Goal: Task Accomplishment & Management: Manage account settings

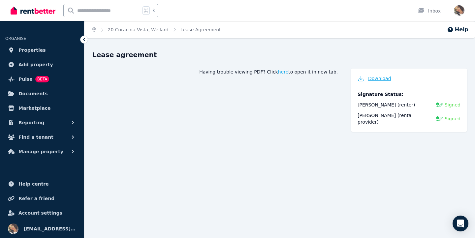
click at [369, 80] on span "Download" at bounding box center [379, 78] width 23 height 7
click at [37, 99] on link "Documents" at bounding box center [42, 93] width 74 height 13
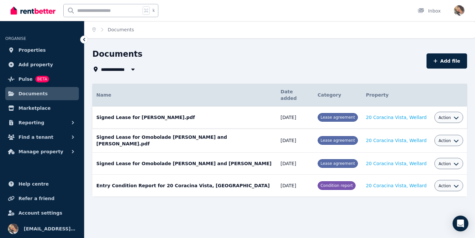
click at [454, 115] on icon "button" at bounding box center [456, 117] width 5 height 5
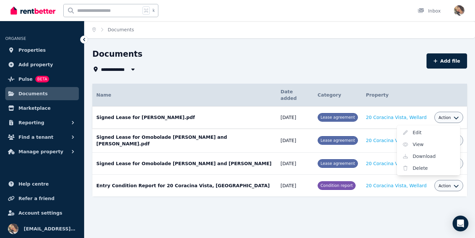
click at [454, 115] on icon "button" at bounding box center [456, 117] width 5 height 5
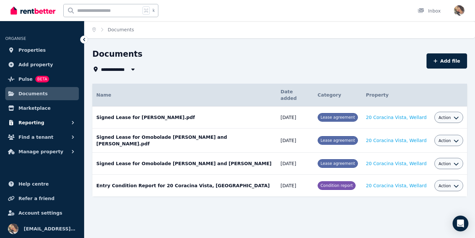
click at [43, 119] on button "Reporting" at bounding box center [42, 122] width 74 height 13
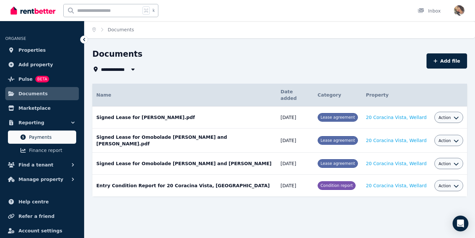
click at [43, 135] on span "Payments" at bounding box center [51, 137] width 45 height 8
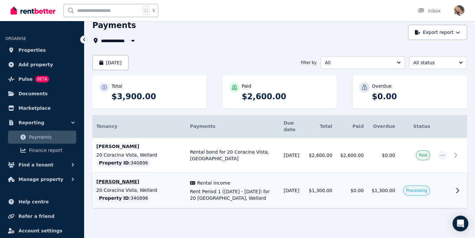
scroll to position [28, 0]
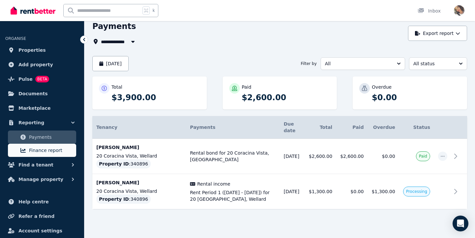
click at [67, 153] on span "Finance report" at bounding box center [51, 150] width 45 height 8
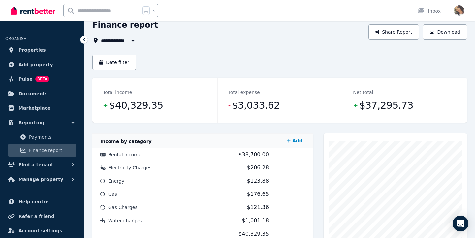
scroll to position [94, 0]
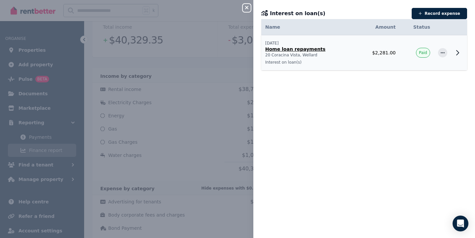
click at [378, 54] on td "$2,281.00" at bounding box center [378, 52] width 44 height 35
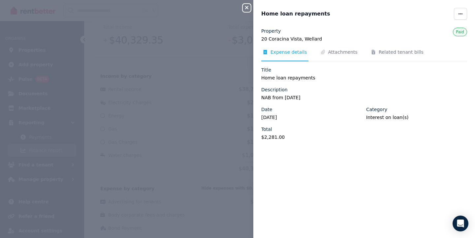
click at [227, 105] on div "Close panel Home loan repayments Property [STREET_ADDRESS] Paid Expense details…" at bounding box center [237, 119] width 475 height 238
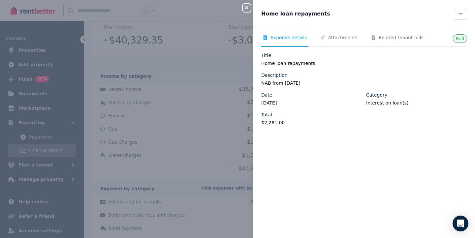
click at [250, 10] on icon "button" at bounding box center [247, 7] width 8 height 5
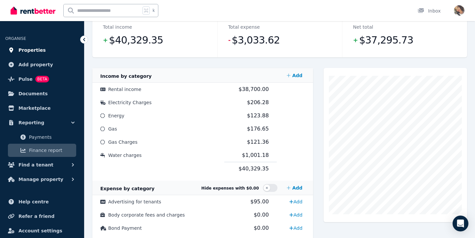
click at [38, 48] on span "Properties" at bounding box center [31, 50] width 27 height 8
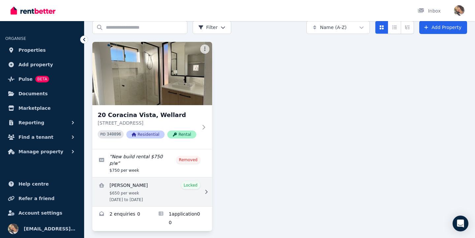
scroll to position [28, 0]
click at [157, 191] on link "View details for Elijah Kabangoni" at bounding box center [152, 192] width 120 height 29
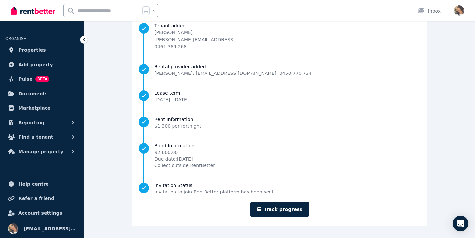
scroll to position [71, 0]
click at [266, 206] on link "Track progress" at bounding box center [279, 209] width 59 height 15
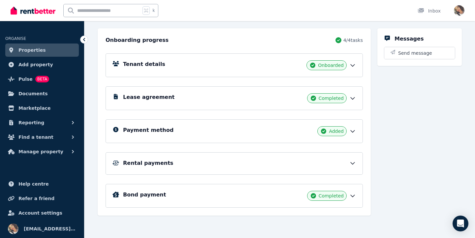
scroll to position [66, 0]
click at [322, 176] on div "Tenant details Onboarded Lease agreement Completed Payment method Added Rental …" at bounding box center [234, 126] width 257 height 164
click at [352, 162] on icon at bounding box center [352, 163] width 7 height 7
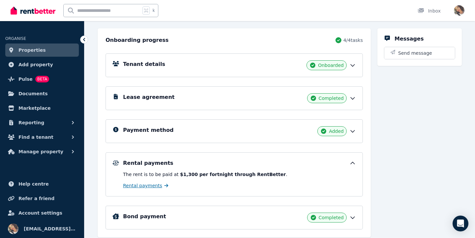
click at [145, 186] on span "Rental payments" at bounding box center [142, 185] width 39 height 7
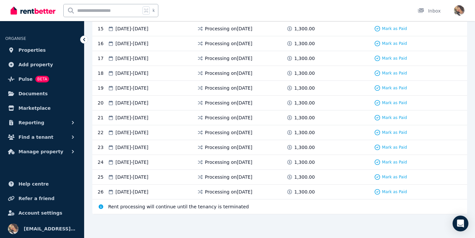
scroll to position [361, 0]
click at [33, 51] on span "Properties" at bounding box center [31, 50] width 27 height 8
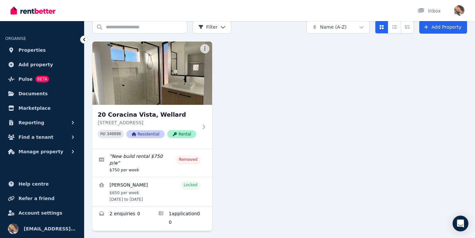
scroll to position [28, 0]
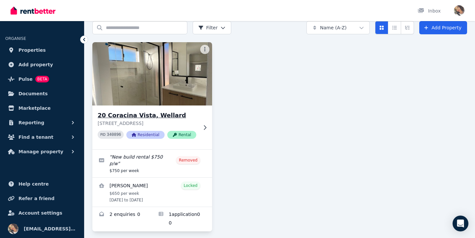
click at [105, 75] on img at bounding box center [152, 74] width 126 height 67
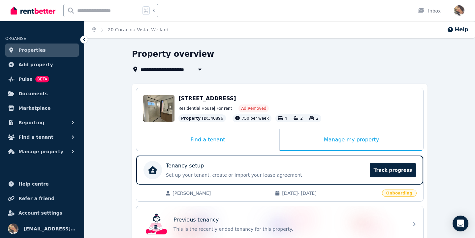
click at [229, 135] on div "Find a tenant" at bounding box center [207, 140] width 143 height 22
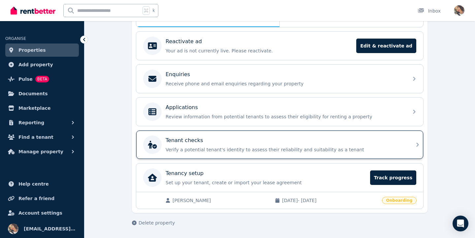
scroll to position [124, 0]
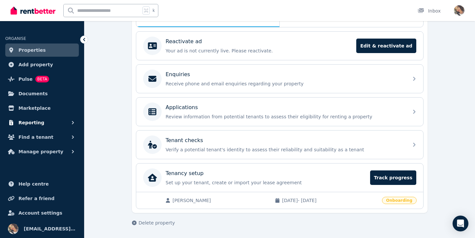
click at [58, 121] on button "Reporting" at bounding box center [42, 122] width 74 height 13
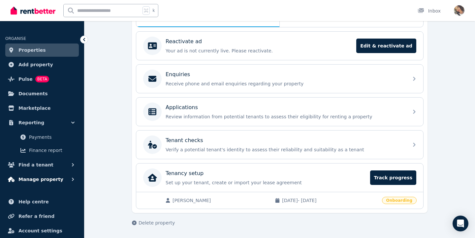
click at [52, 181] on span "Manage property" at bounding box center [40, 180] width 45 height 8
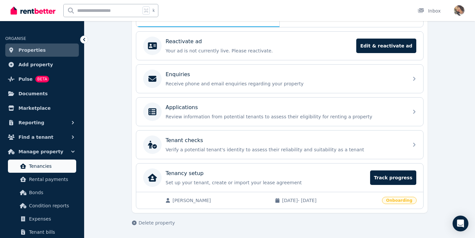
click at [52, 170] on span "Tenancies" at bounding box center [51, 166] width 45 height 8
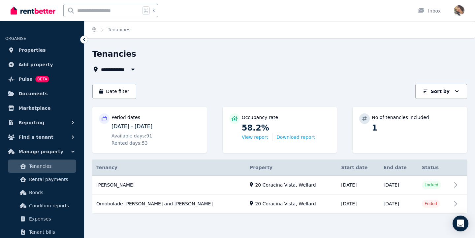
click at [459, 13] on img "button" at bounding box center [459, 10] width 11 height 11
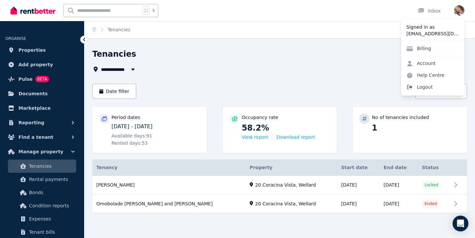
click at [416, 87] on span "Logout" at bounding box center [432, 87] width 63 height 12
